Goal: Entertainment & Leisure: Consume media (video, audio)

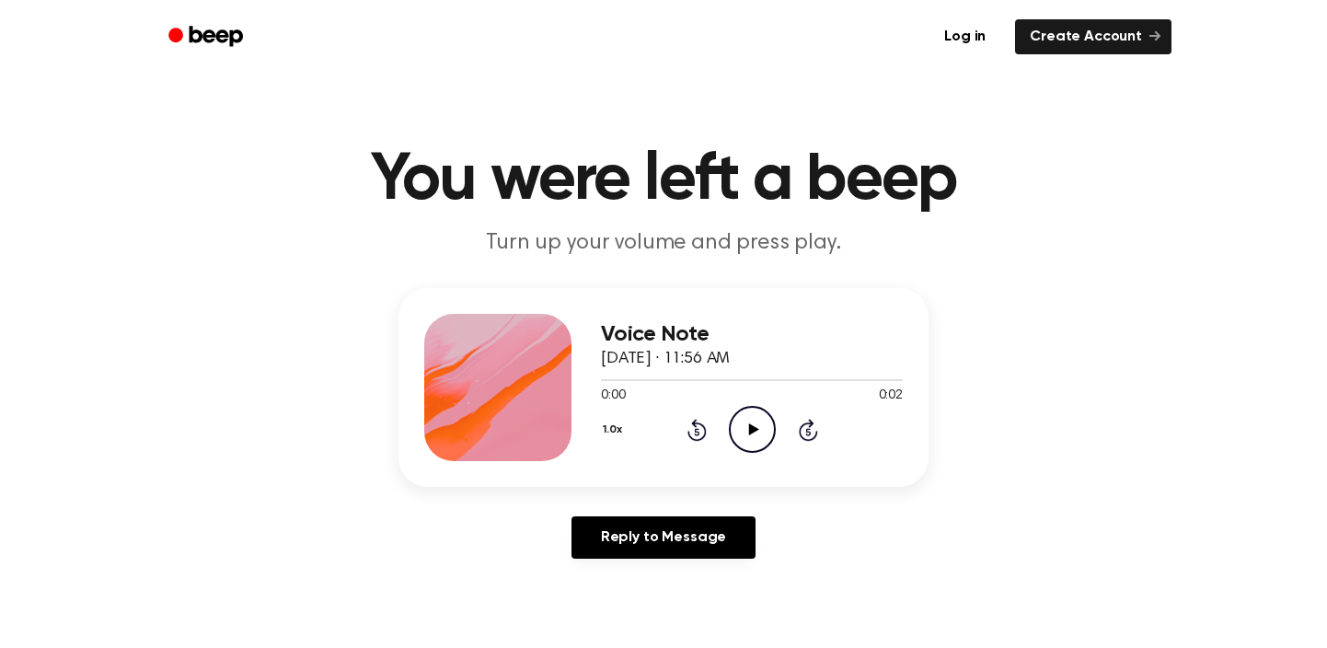
click at [745, 425] on icon "Play Audio" at bounding box center [752, 429] width 47 height 47
click at [739, 424] on icon "Play Audio" at bounding box center [752, 429] width 47 height 47
click at [758, 418] on icon "Play Audio" at bounding box center [752, 429] width 47 height 47
